Goal: Task Accomplishment & Management: Complete application form

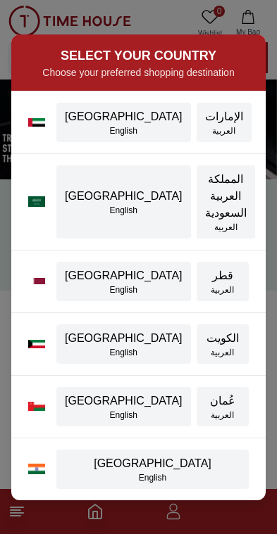
click at [113, 125] on div "[GEOGRAPHIC_DATA]" at bounding box center [124, 116] width 118 height 17
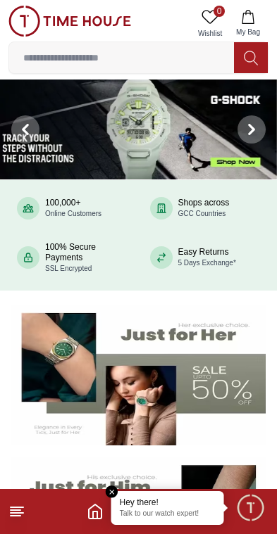
click at [174, 513] on p "Talk to our watch expert!" at bounding box center [168, 514] width 96 height 10
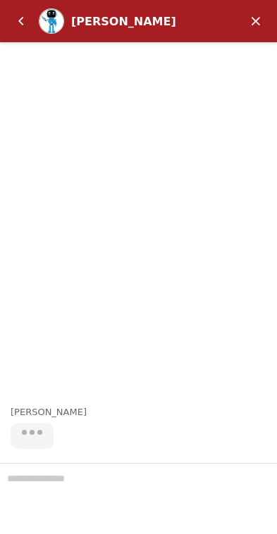
click at [254, 18] on em "Minimize" at bounding box center [255, 21] width 28 height 28
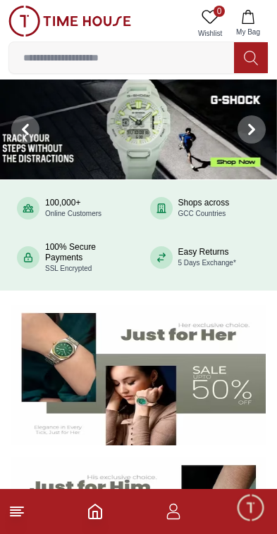
click at [177, 509] on icon "button" at bounding box center [173, 508] width 8 height 8
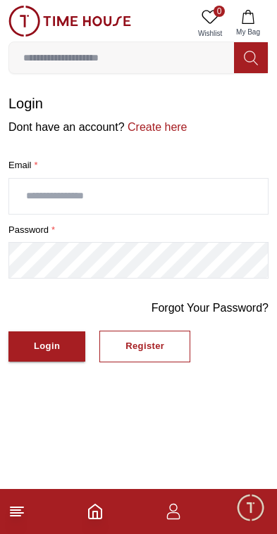
click at [141, 350] on div "Register" at bounding box center [144, 346] width 39 height 16
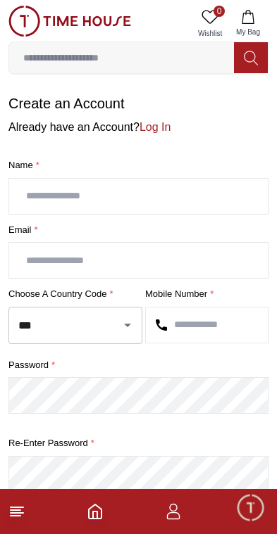
click at [234, 190] on input "text" at bounding box center [138, 196] width 258 height 35
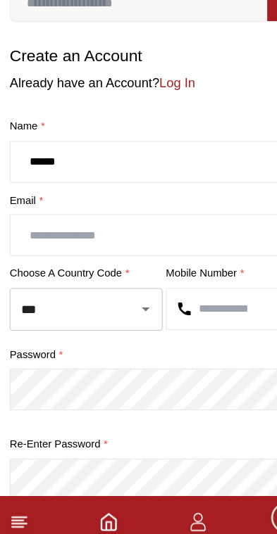
type input "******"
click at [178, 243] on input "text" at bounding box center [138, 260] width 258 height 35
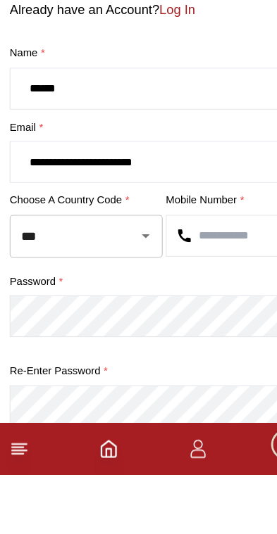
click at [108, 315] on div at bounding box center [117, 325] width 37 height 20
type input "**********"
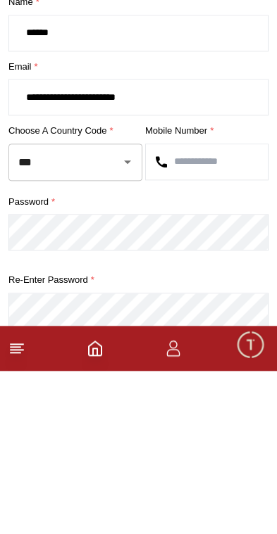
scroll to position [1, 0]
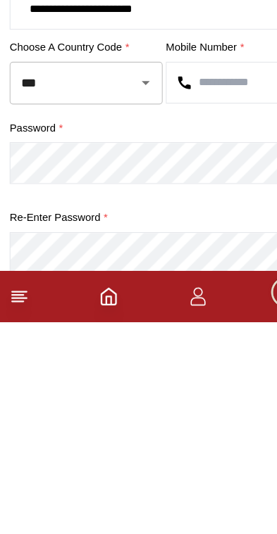
click at [205, 307] on input "text" at bounding box center [207, 324] width 122 height 35
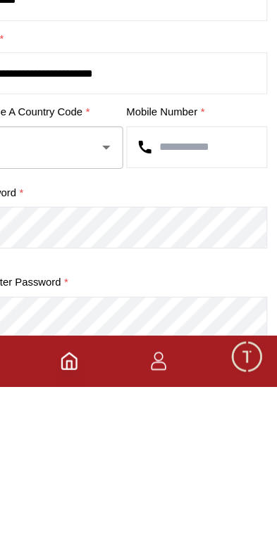
type input "*"
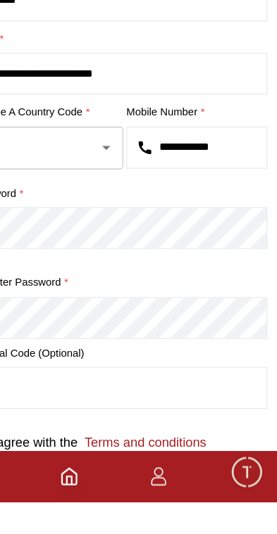
type input "**********"
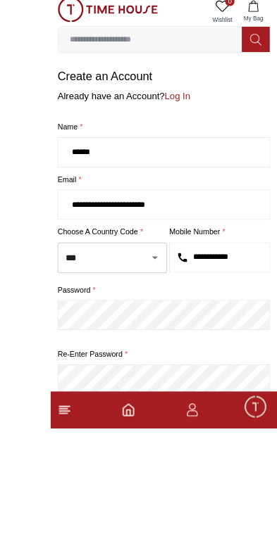
scroll to position [102, 0]
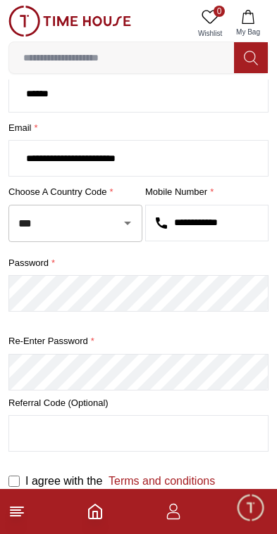
click at [129, 60] on input at bounding box center [121, 58] width 224 height 28
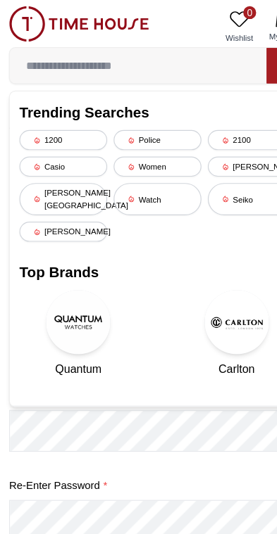
scroll to position [0, 0]
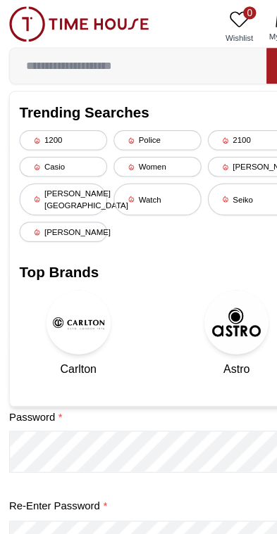
click at [220, 229] on h2 "Top Brands" at bounding box center [138, 239] width 241 height 20
